Goal: Transaction & Acquisition: Purchase product/service

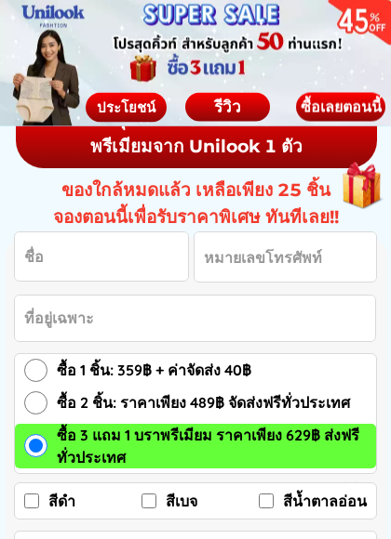
scroll to position [2609, 0]
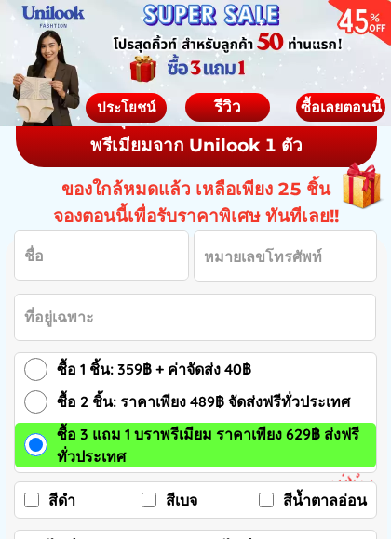
click at [34, 497] on input "สีดำ" at bounding box center [31, 500] width 15 height 15
checkbox input "true"
click at [163, 463] on span "ซื้อ 3 แถม 1 บราพรีเมียม ราคาเพียง 629฿ ส่งฟรีทั่วประเทศ" at bounding box center [216, 445] width 319 height 45
click at [47, 457] on input "ซื้อ 3 แถม 1 บราพรีเมียม ราคาเพียง 629฿ ส่งฟรีทั่วประเทศ" at bounding box center [35, 444] width 23 height 23
click at [175, 445] on span "ซื้อ 3 แถม 1 บราพรีเมียม ราคาเพียง 629฿ ส่งฟรีทั่วประเทศ" at bounding box center [216, 445] width 319 height 45
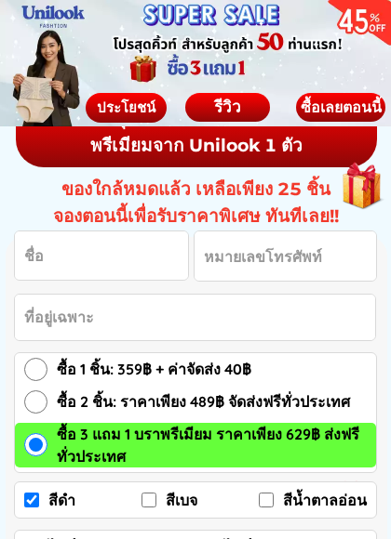
click at [47, 445] on input "ซื้อ 3 แถม 1 บราพรีเมียม ราคาเพียง 629฿ ส่งฟรีทั่วประเทศ" at bounding box center [35, 444] width 23 height 23
click at [173, 450] on span "ซื้อ 3 แถม 1 บราพรีเมียม ราคาเพียง 629฿ ส่งฟรีทั่วประเทศ" at bounding box center [216, 445] width 319 height 45
click at [47, 450] on input "ซื้อ 3 แถม 1 บราพรีเมียม ราคาเพียง 629฿ ส่งฟรีทั่วประเทศ" at bounding box center [35, 444] width 23 height 23
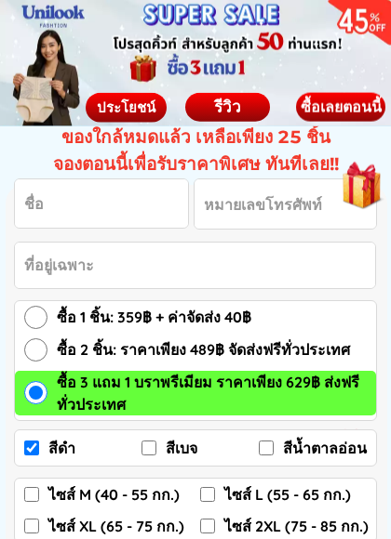
scroll to position [2662, 0]
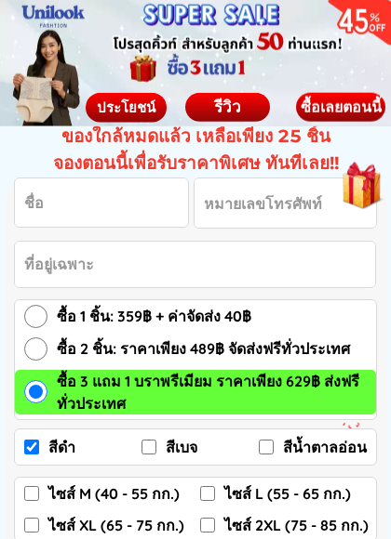
click at [270, 448] on input "สีน้ำตาลอ่อน" at bounding box center [266, 447] width 15 height 15
checkbox input "true"
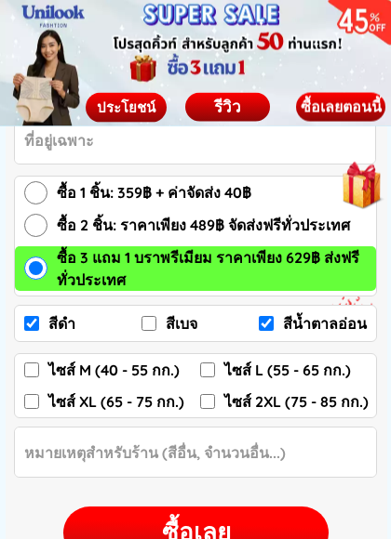
scroll to position [2786, 0]
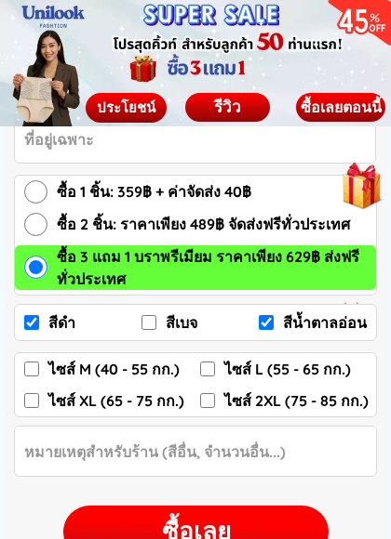
click at [214, 368] on input "ไซส์ L (55 - 65 กก.)" at bounding box center [207, 369] width 15 height 15
checkbox input "true"
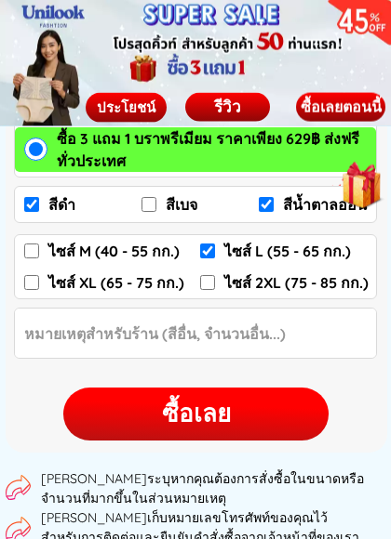
scroll to position [2905, 0]
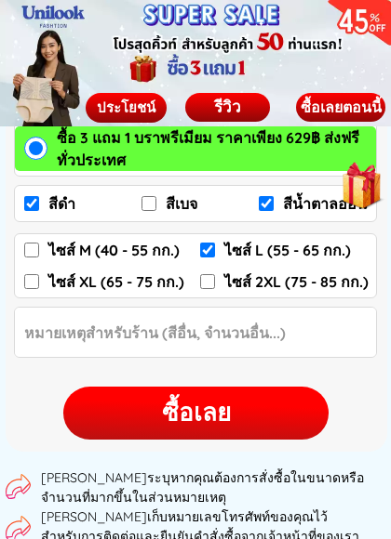
click at [221, 426] on div "ซื้อเลย" at bounding box center [195, 413] width 265 height 36
checkbox input "true"
checkbox input "false"
checkbox input "true"
checkbox input "false"
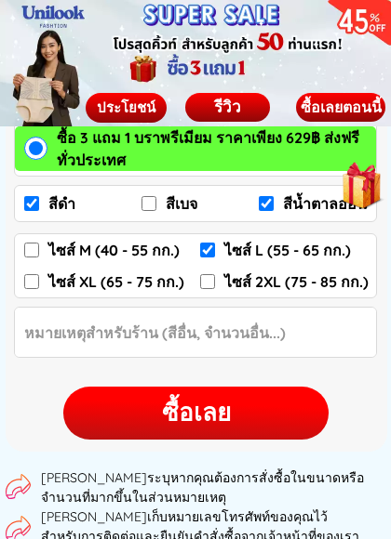
checkbox input "true"
checkbox input "false"
radio input "true"
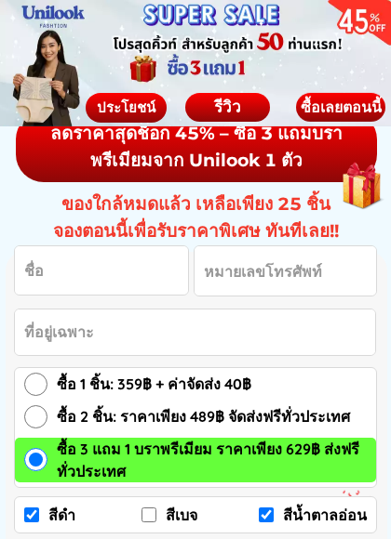
type input "0800999090"
type input "[PERSON_NAME]"
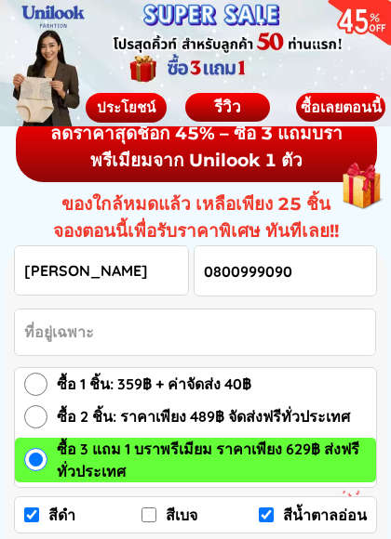
type input "[PERSON_NAME]"
click at [154, 497] on input "สีเบจ" at bounding box center [148, 515] width 15 height 15
checkbox input "true"
click at [267, 497] on input "สีน้ำตาลอ่อน" at bounding box center [266, 515] width 15 height 15
click at [262, 497] on input "สีน้ำตาลอ่อน" at bounding box center [266, 515] width 15 height 15
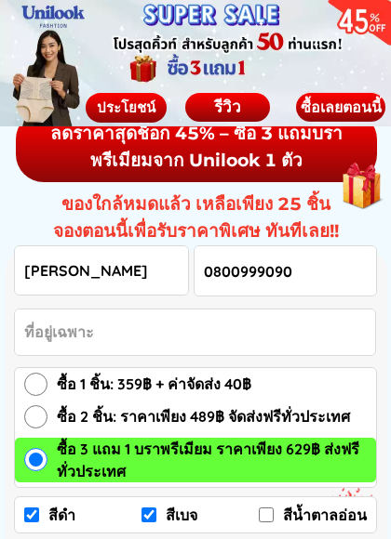
checkbox input "true"
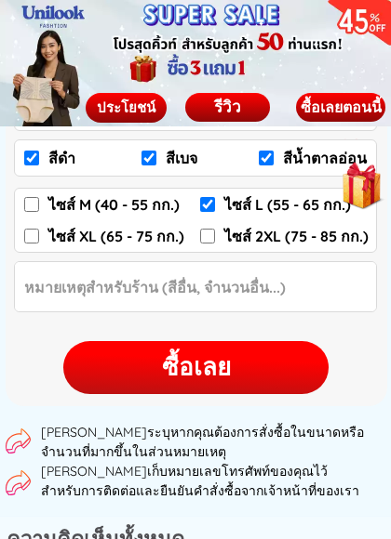
click at [278, 371] on div "ซื้อเลย" at bounding box center [195, 368] width 265 height 36
checkbox input "true"
checkbox input "false"
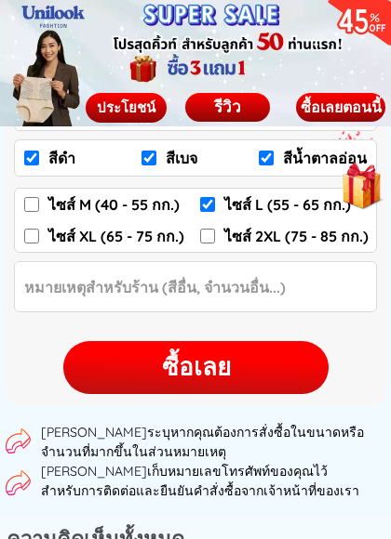
checkbox input "true"
checkbox input "false"
radio input "true"
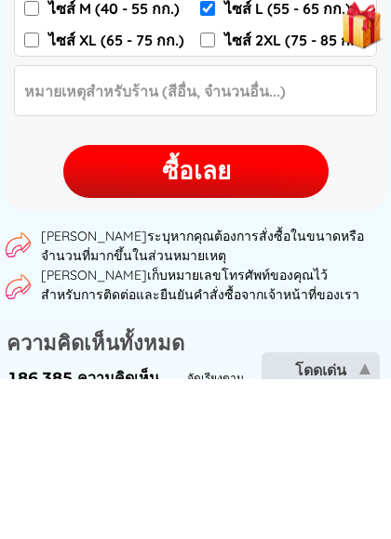
scroll to position [3010, 0]
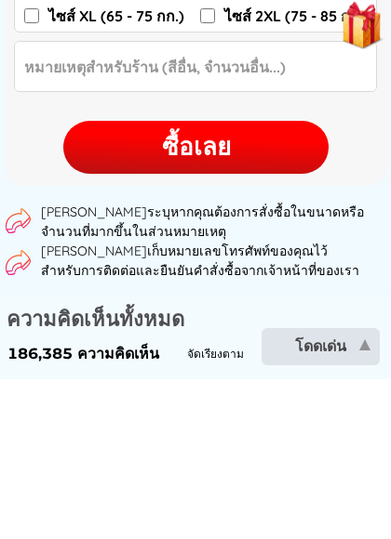
click at [298, 290] on div "ซื้อเลย" at bounding box center [195, 308] width 265 height 36
checkbox input "true"
checkbox input "false"
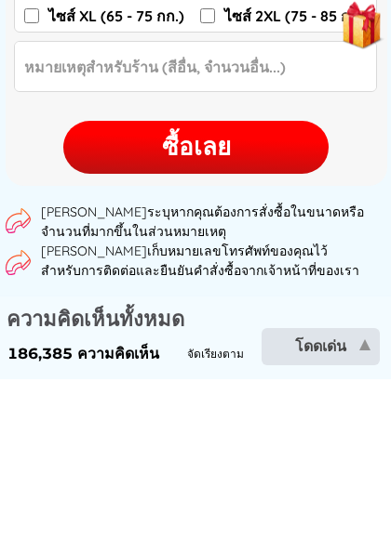
checkbox input "true"
checkbox input "false"
radio input "true"
click at [295, 290] on div "ซื้อเลย" at bounding box center [195, 308] width 265 height 36
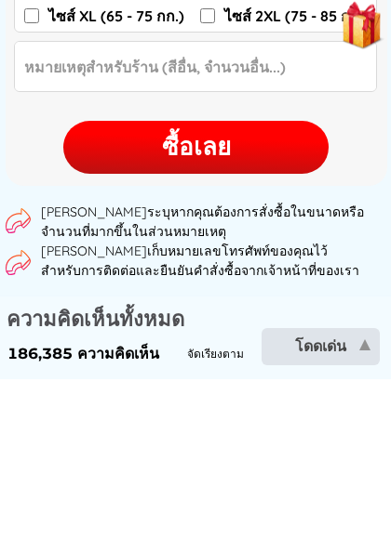
checkbox input "true"
checkbox input "false"
checkbox input "true"
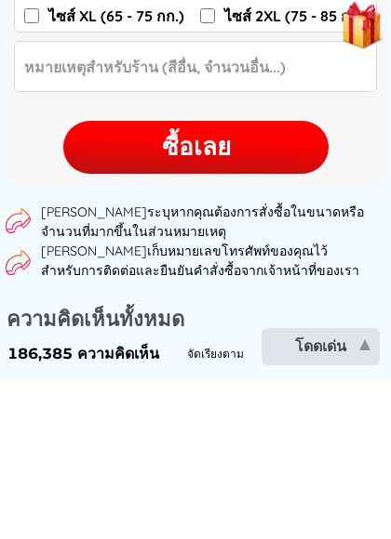
checkbox input "false"
radio input "true"
click at [285, 290] on div "ซื้อเลย" at bounding box center [195, 308] width 265 height 36
checkbox input "true"
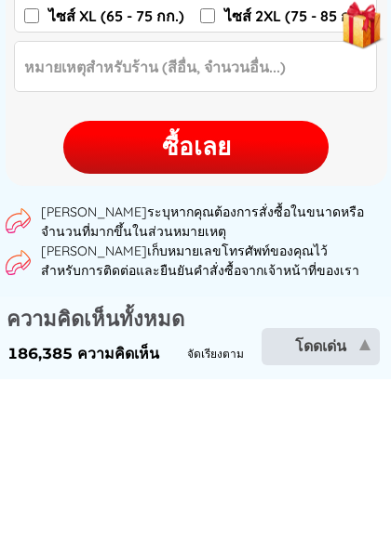
checkbox input "true"
checkbox input "false"
checkbox input "true"
checkbox input "false"
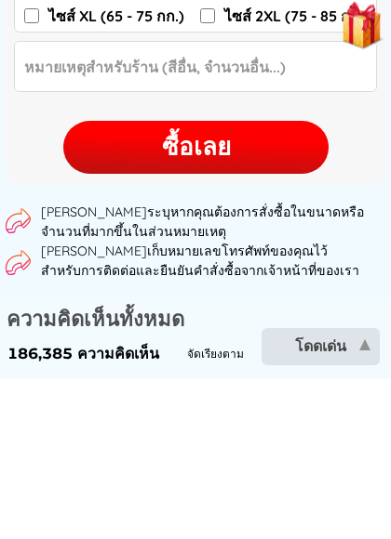
checkbox input "false"
radio input "true"
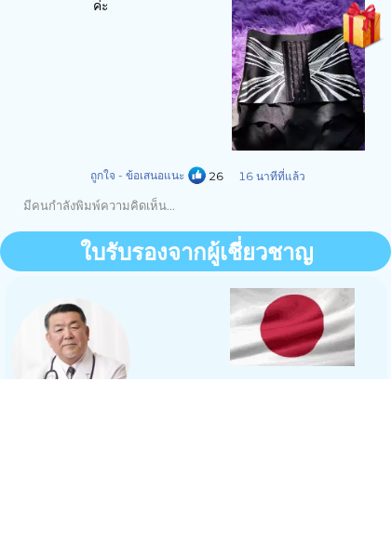
scroll to position [4243, 0]
